Goal: Information Seeking & Learning: Learn about a topic

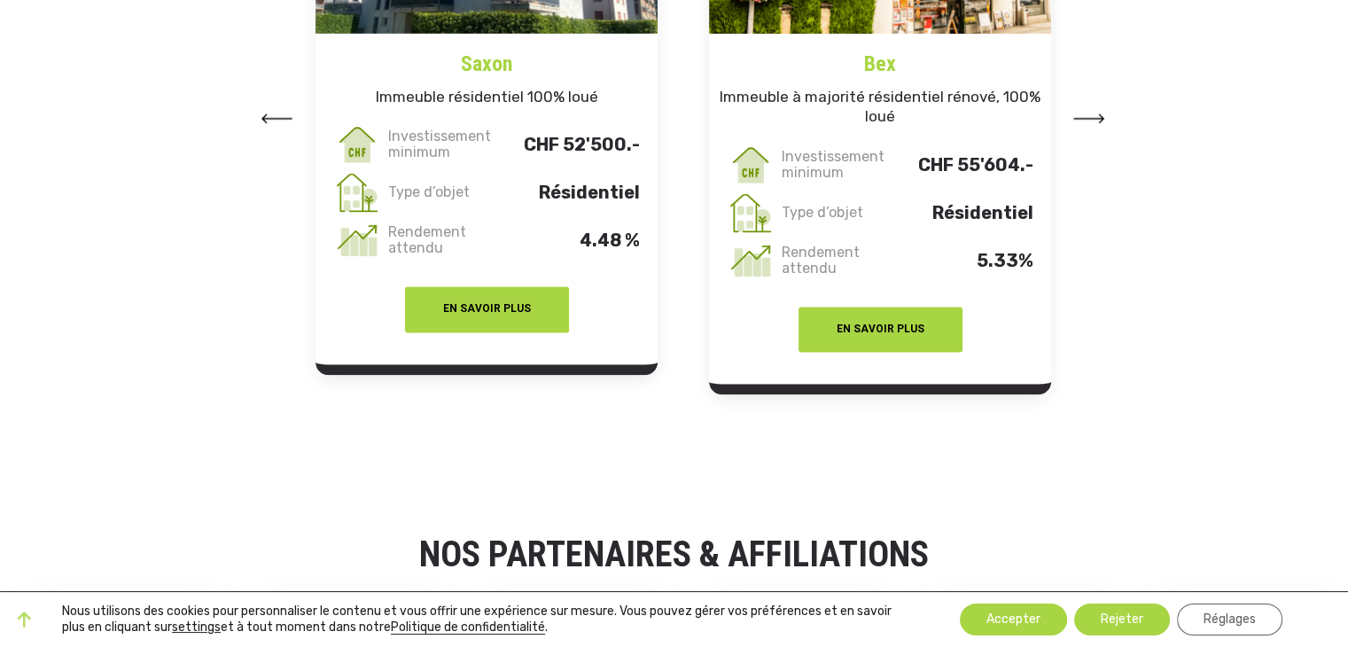
scroll to position [2489, 0]
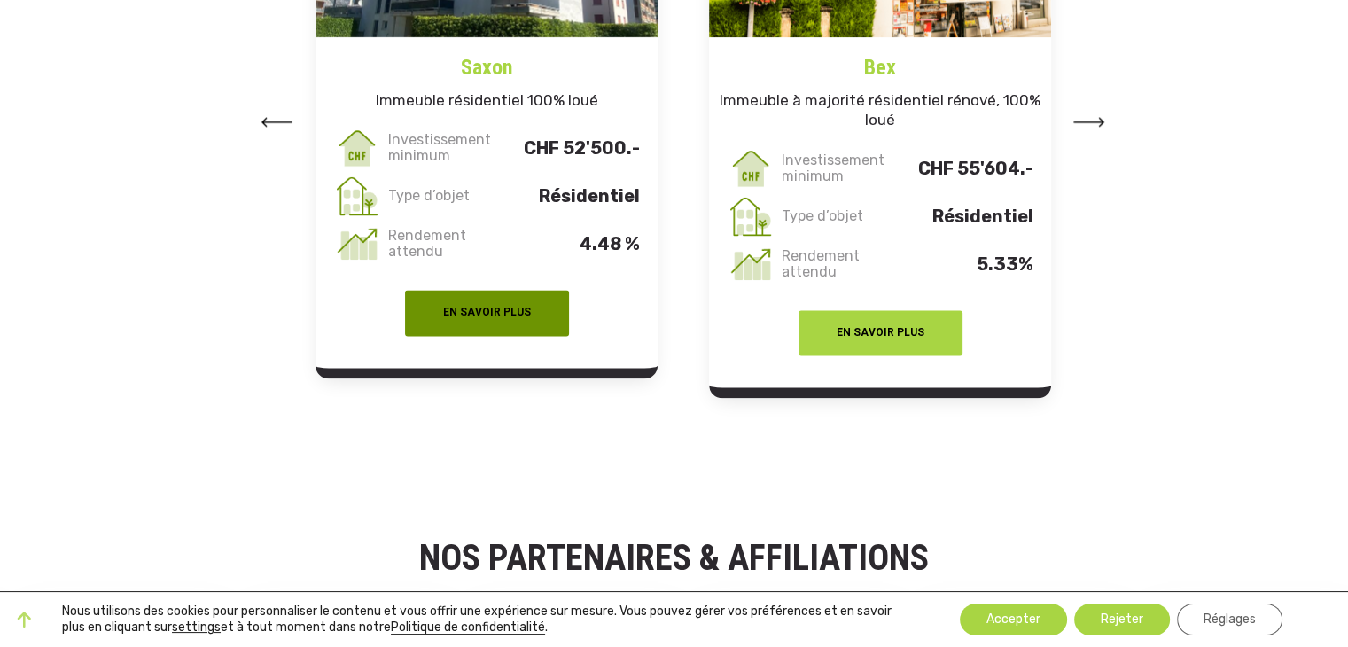
click at [535, 309] on button "EN SAVOIR PLUS" at bounding box center [487, 313] width 164 height 46
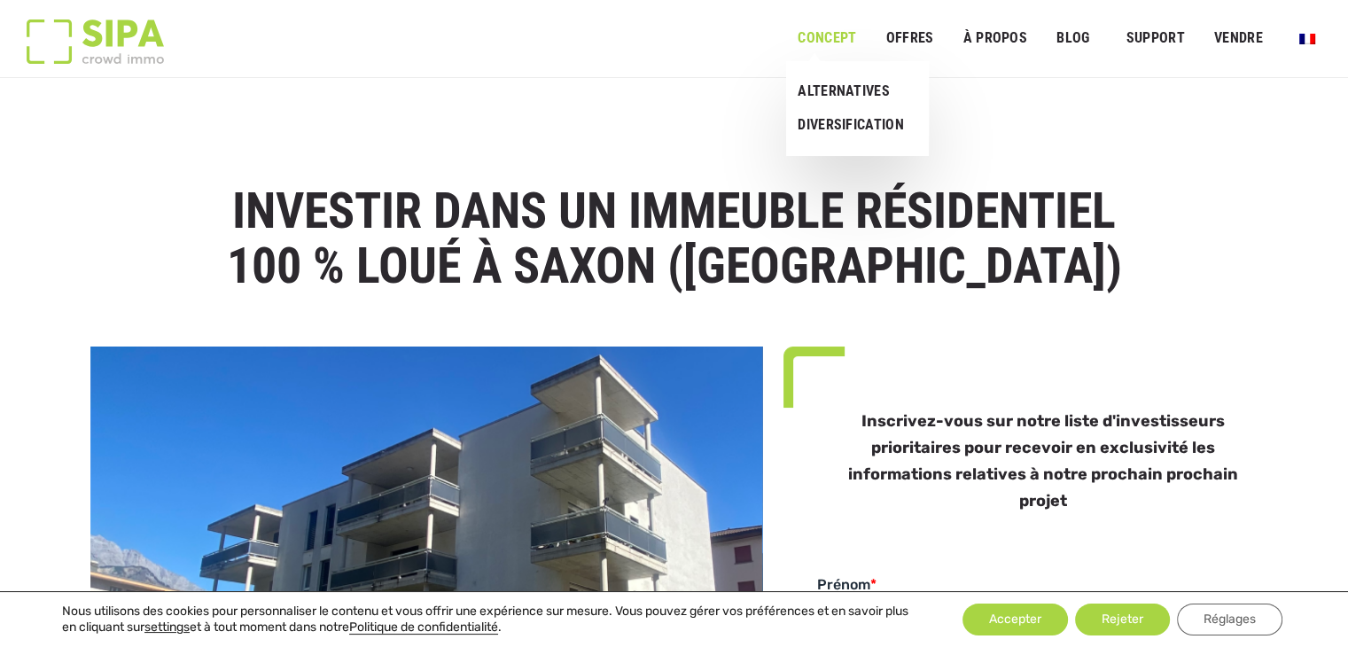
click at [840, 47] on link "Concept" at bounding box center [827, 39] width 82 height 40
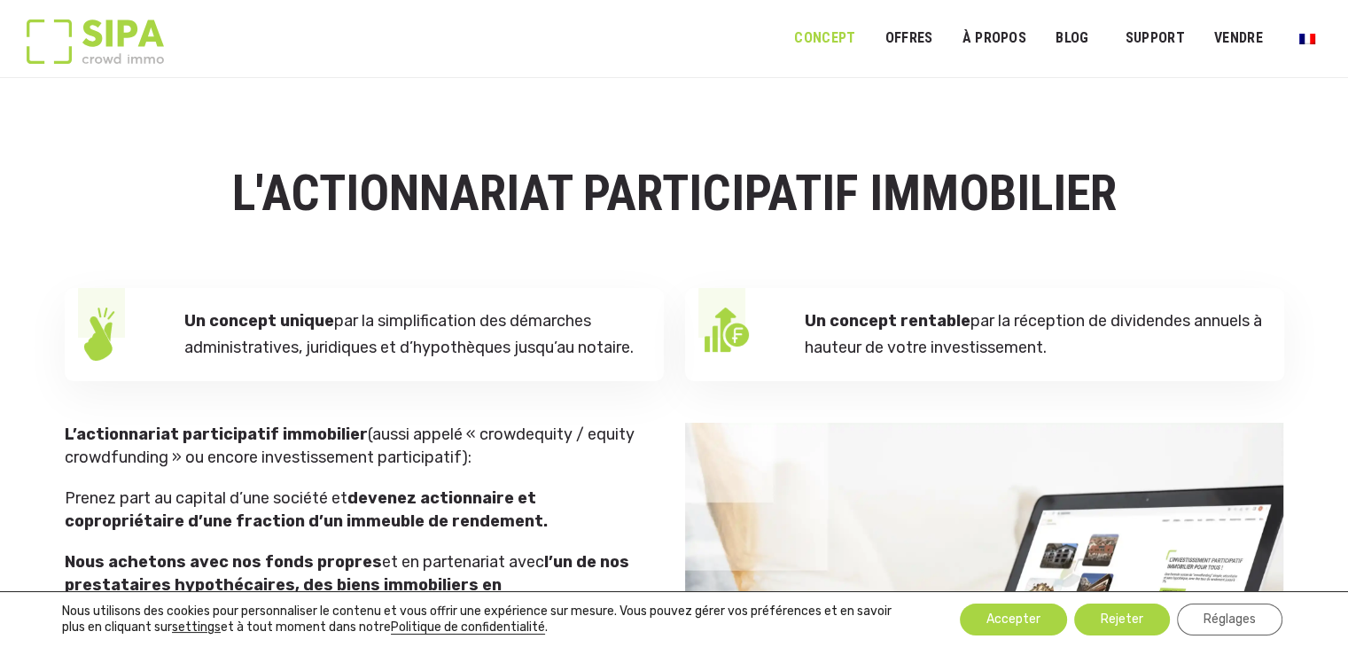
click at [134, 35] on img at bounding box center [95, 42] width 137 height 44
